Goal: Transaction & Acquisition: Purchase product/service

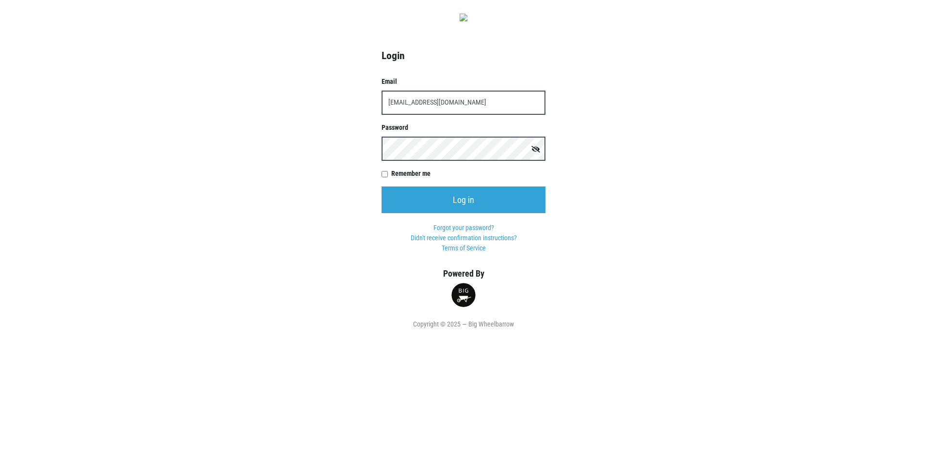
type input "[EMAIL_ADDRESS][DOMAIN_NAME]"
click at [381, 187] on input "Log in" at bounding box center [463, 200] width 164 height 27
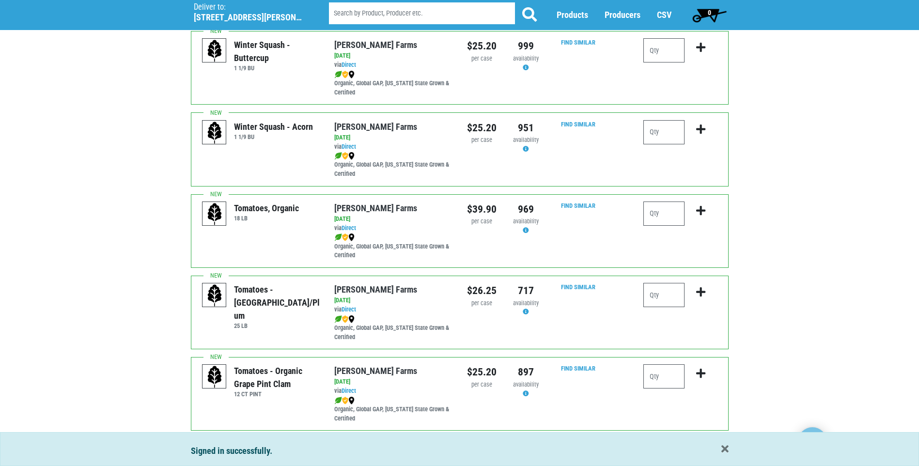
scroll to position [242, 0]
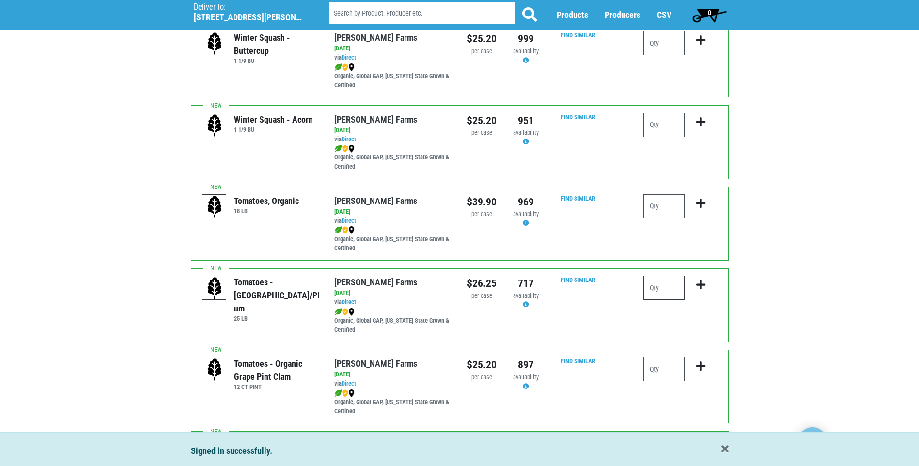
click at [656, 290] on input "number" at bounding box center [664, 288] width 41 height 24
type input "1"
click at [703, 285] on icon "submit" at bounding box center [700, 285] width 9 height 11
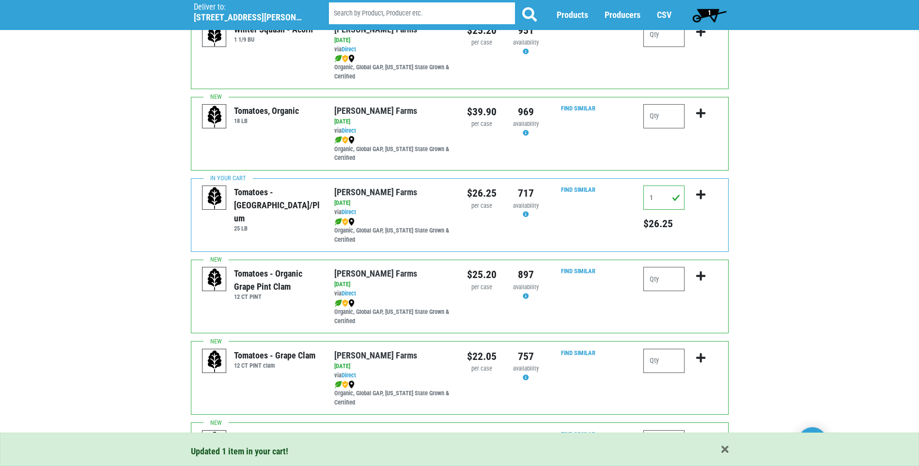
scroll to position [388, 0]
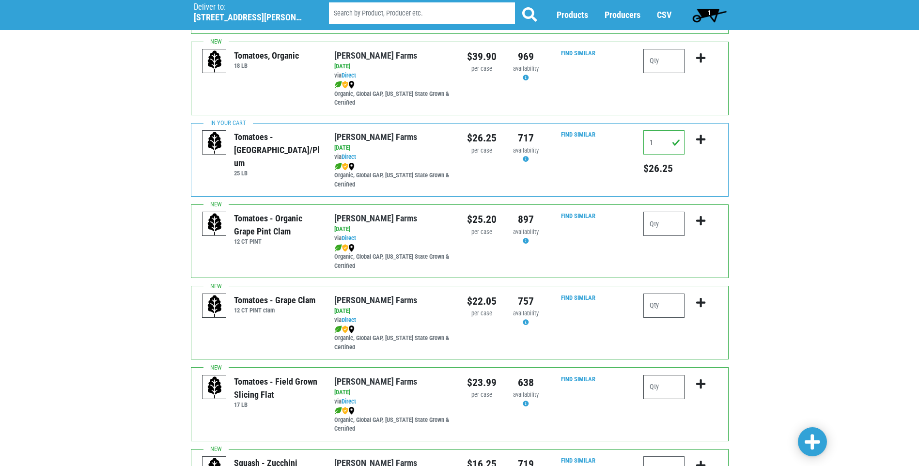
click at [660, 387] on input "number" at bounding box center [664, 387] width 41 height 24
type input "1"
click at [702, 381] on icon "submit" at bounding box center [700, 384] width 9 height 11
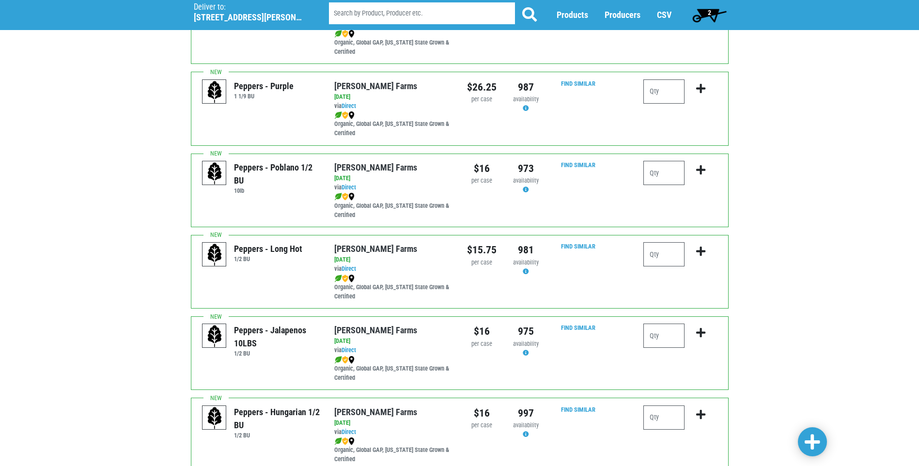
scroll to position [1018, 0]
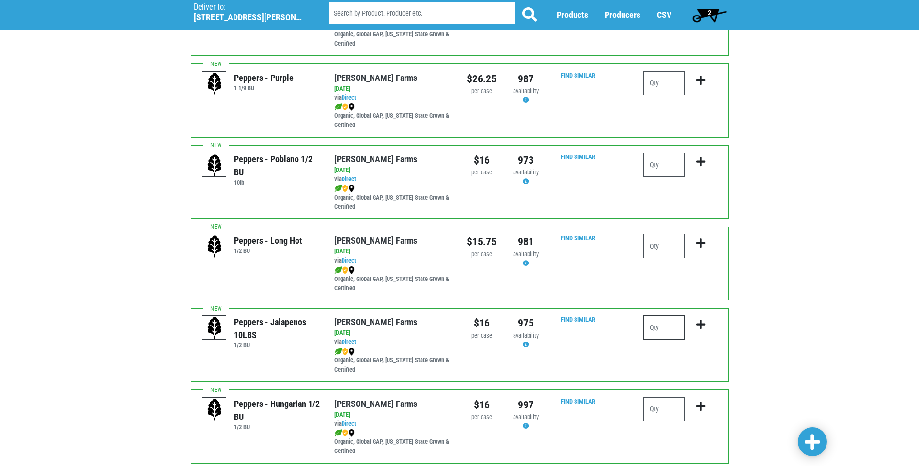
click at [652, 328] on input "number" at bounding box center [664, 327] width 41 height 24
type input "1"
click at [699, 321] on icon "submit" at bounding box center [700, 324] width 9 height 11
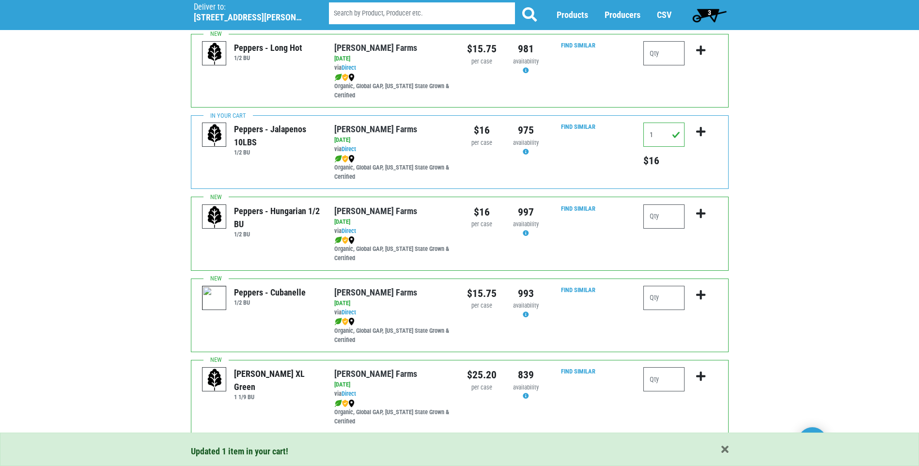
scroll to position [1211, 0]
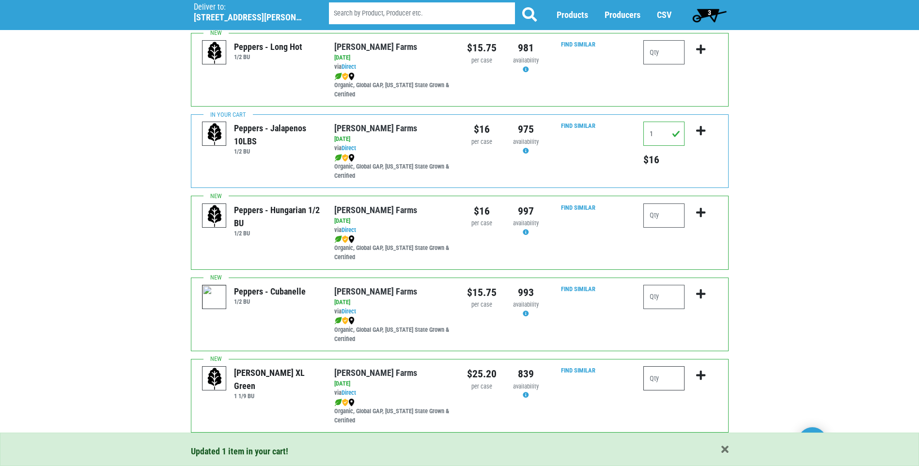
click at [654, 376] on input "number" at bounding box center [664, 378] width 41 height 24
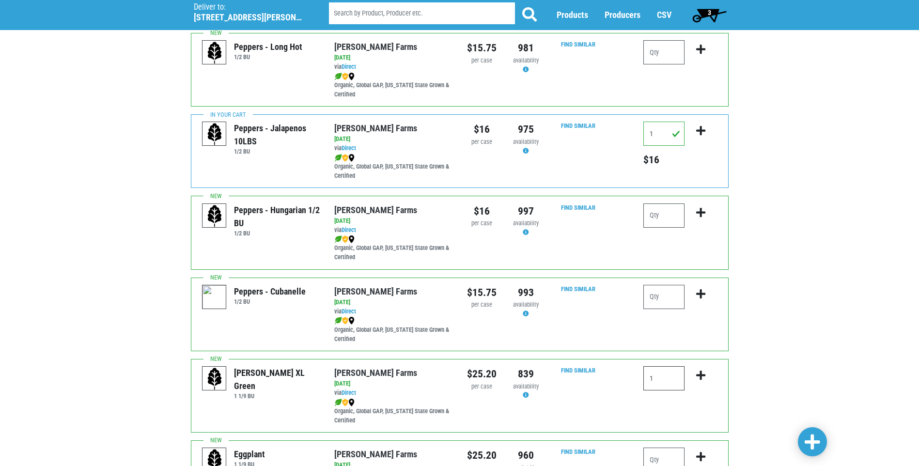
type input "1"
click at [697, 374] on icon "submit" at bounding box center [700, 375] width 9 height 11
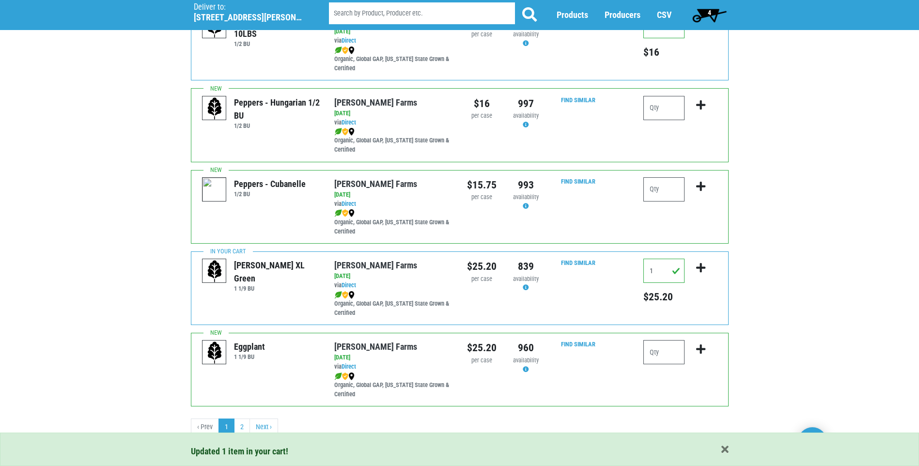
scroll to position [1321, 0]
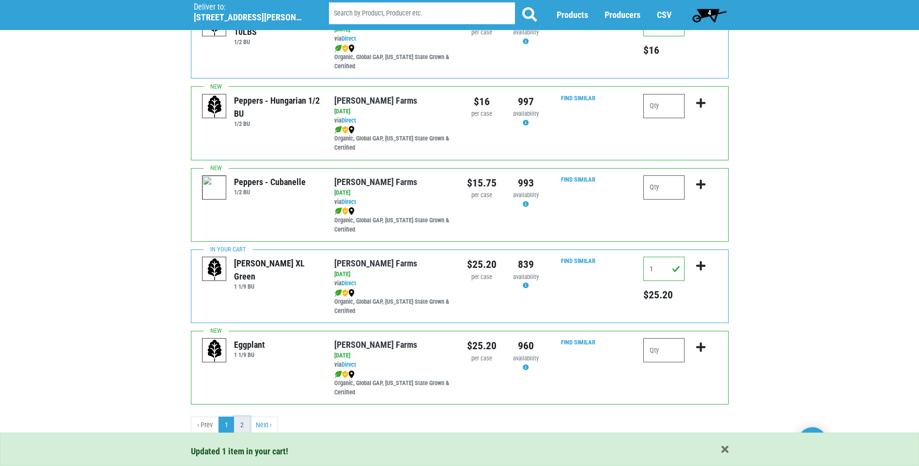
click at [240, 425] on link "2" at bounding box center [242, 425] width 16 height 17
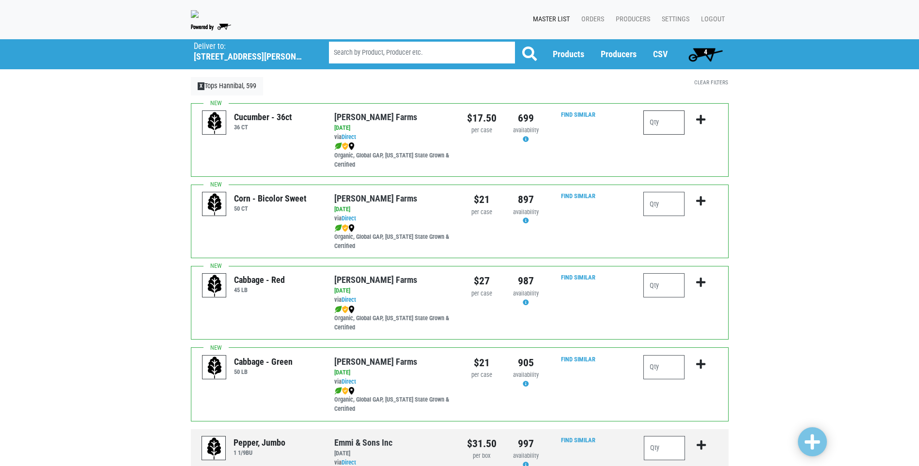
click at [651, 123] on input "number" at bounding box center [664, 122] width 41 height 24
type input "1"
click at [701, 121] on icon "submit" at bounding box center [700, 119] width 9 height 11
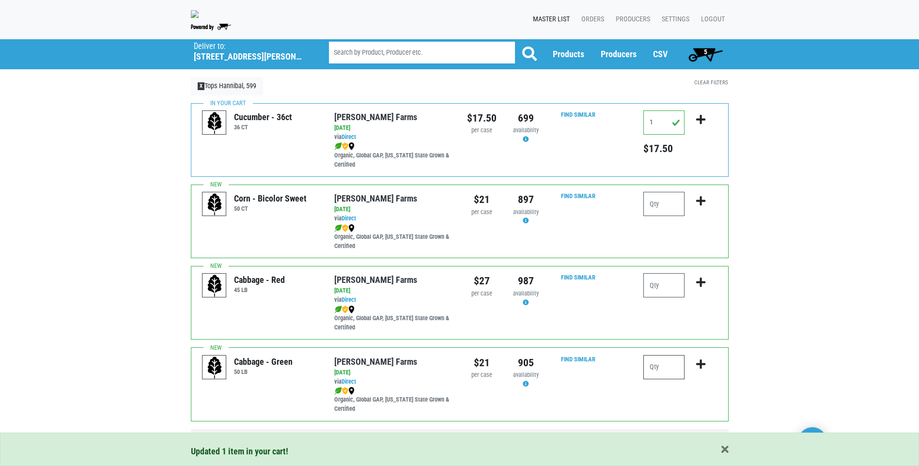
click at [649, 361] on input "number" at bounding box center [664, 367] width 41 height 24
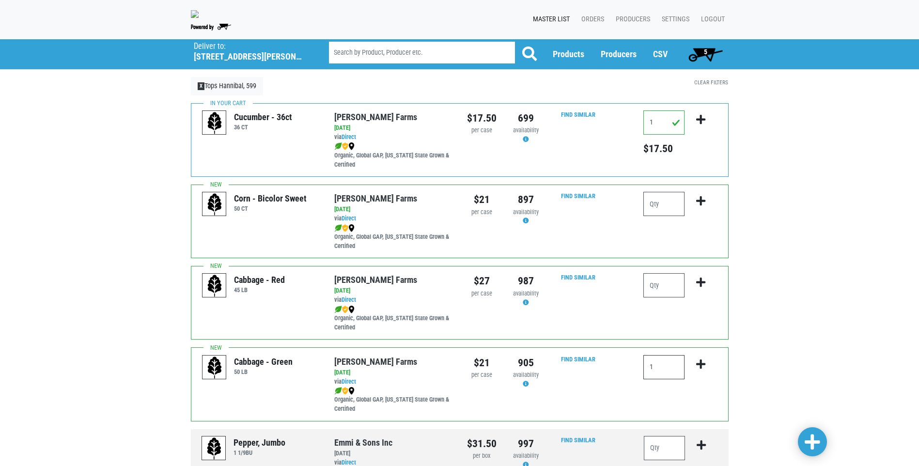
type input "1"
click at [700, 363] on icon "submit" at bounding box center [700, 364] width 9 height 11
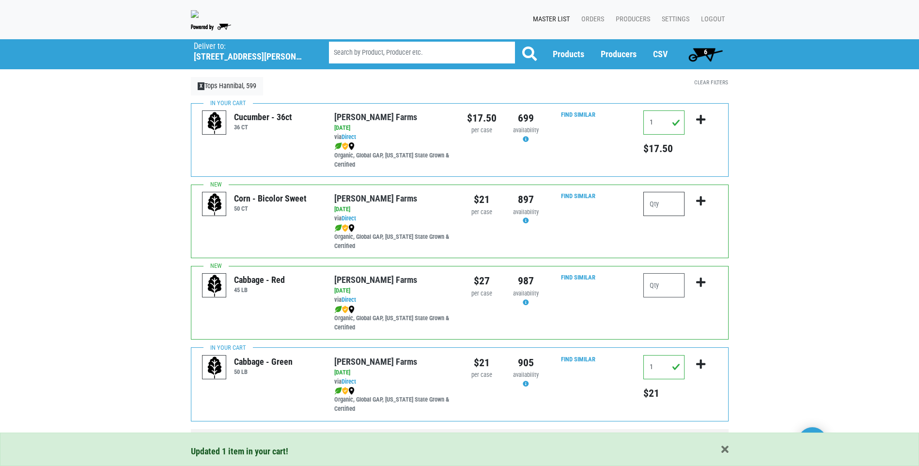
click at [652, 204] on input "number" at bounding box center [664, 204] width 41 height 24
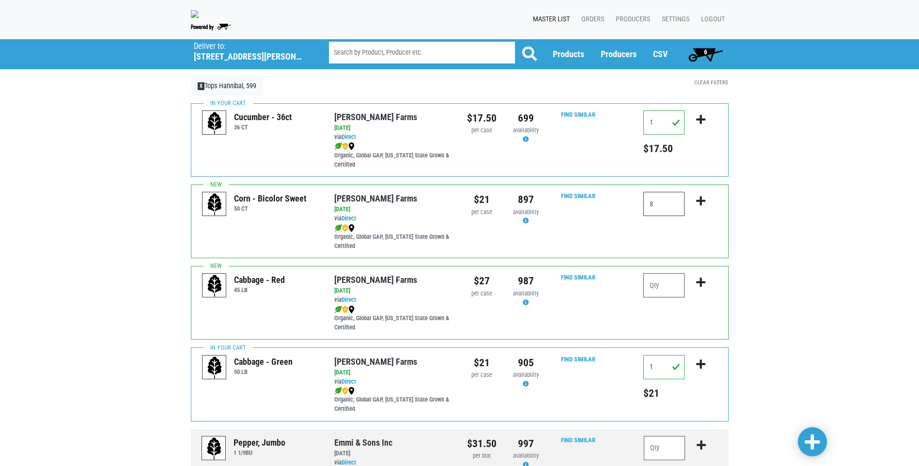
type input "8"
click at [704, 200] on icon "submit" at bounding box center [700, 201] width 9 height 11
click at [708, 49] on span "7" at bounding box center [705, 54] width 43 height 19
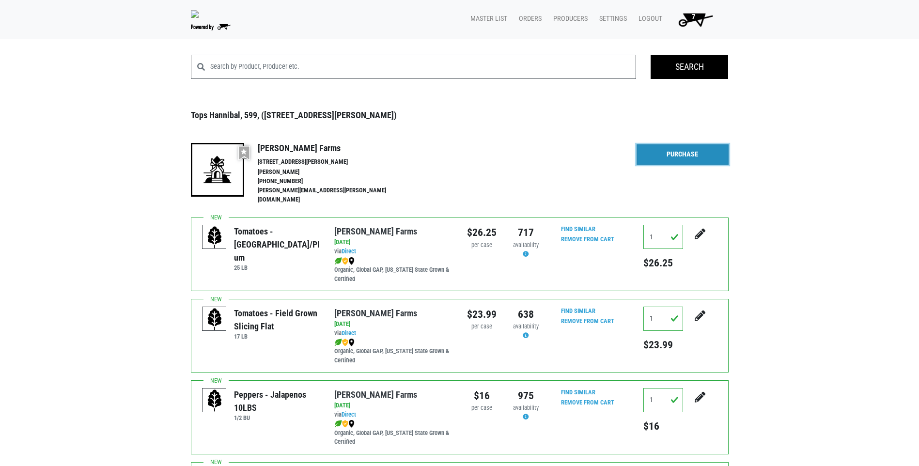
click at [681, 154] on link "Purchase" at bounding box center [683, 154] width 92 height 20
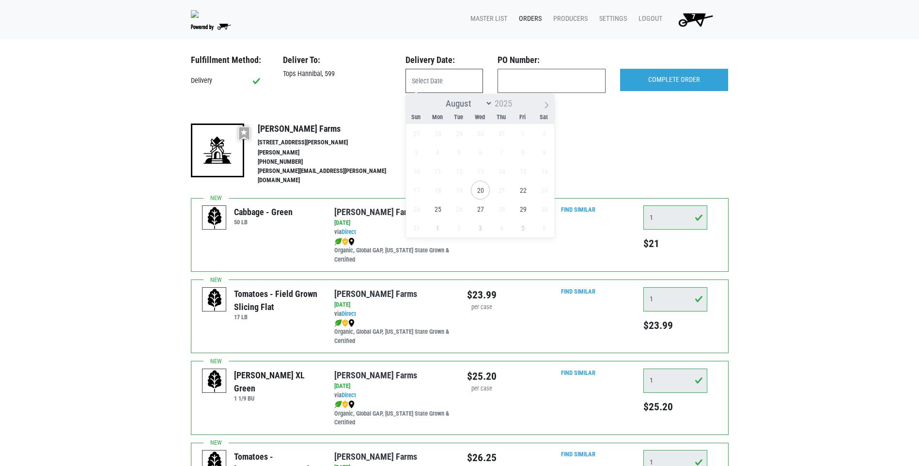
click at [430, 81] on input "text" at bounding box center [445, 81] width 78 height 24
click at [521, 190] on span "22" at bounding box center [523, 190] width 19 height 19
type input "2025-08-22"
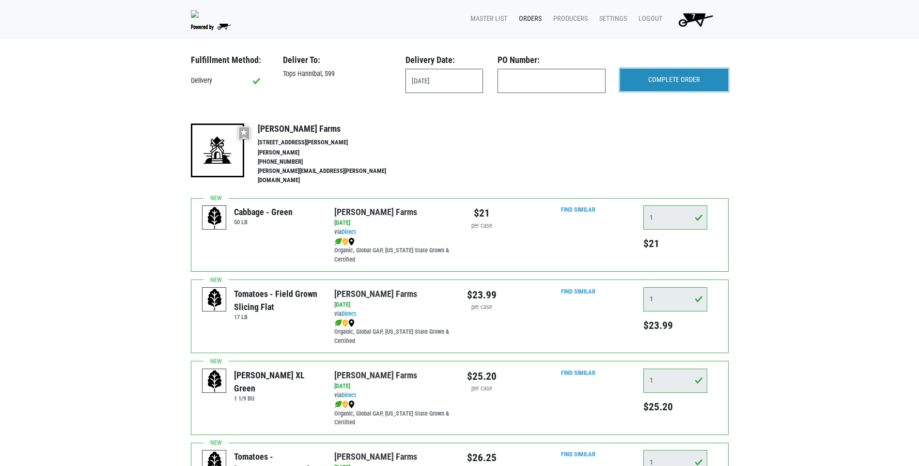
click at [667, 79] on input "COMPLETE ORDER" at bounding box center [674, 80] width 108 height 22
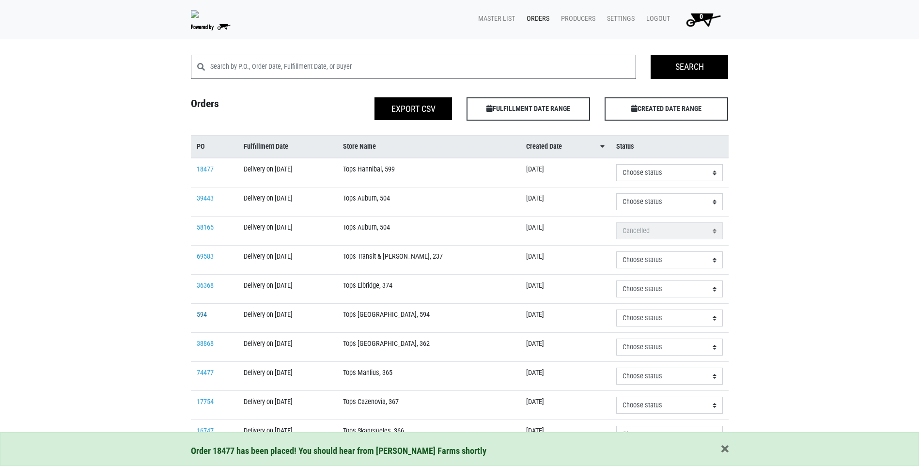
click at [202, 316] on link "594" at bounding box center [202, 315] width 10 height 8
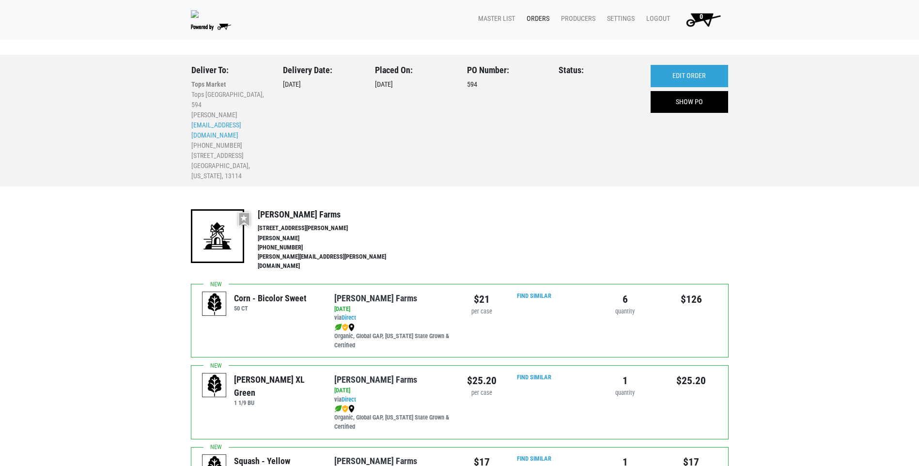
click at [540, 18] on link "Orders" at bounding box center [536, 19] width 34 height 18
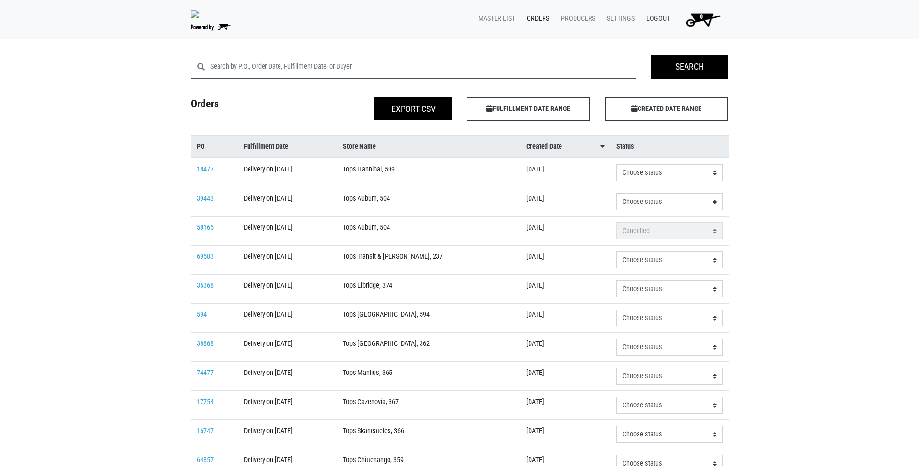
click at [655, 18] on link "Logout" at bounding box center [656, 19] width 35 height 18
